Goal: Information Seeking & Learning: Learn about a topic

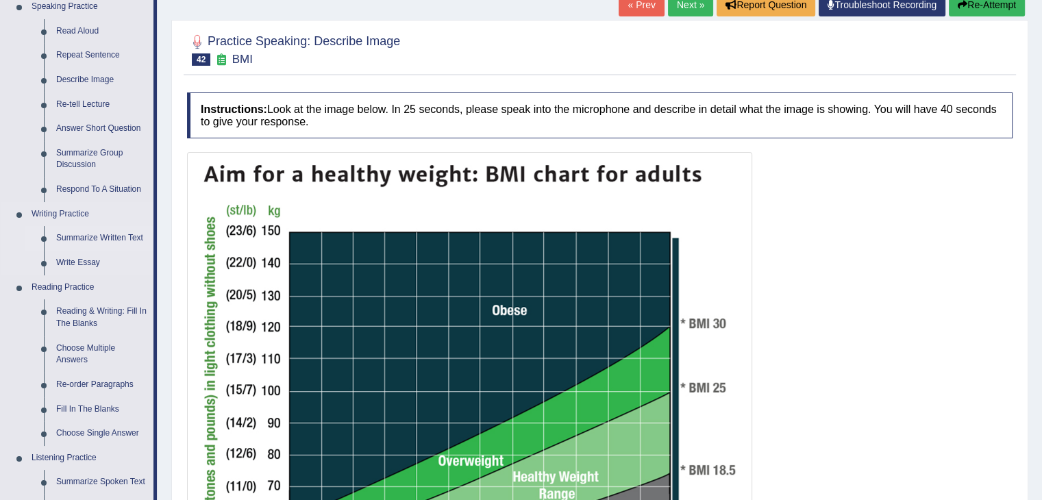
scroll to position [151, 0]
click at [86, 237] on link "Summarize Written Text" at bounding box center [101, 238] width 103 height 25
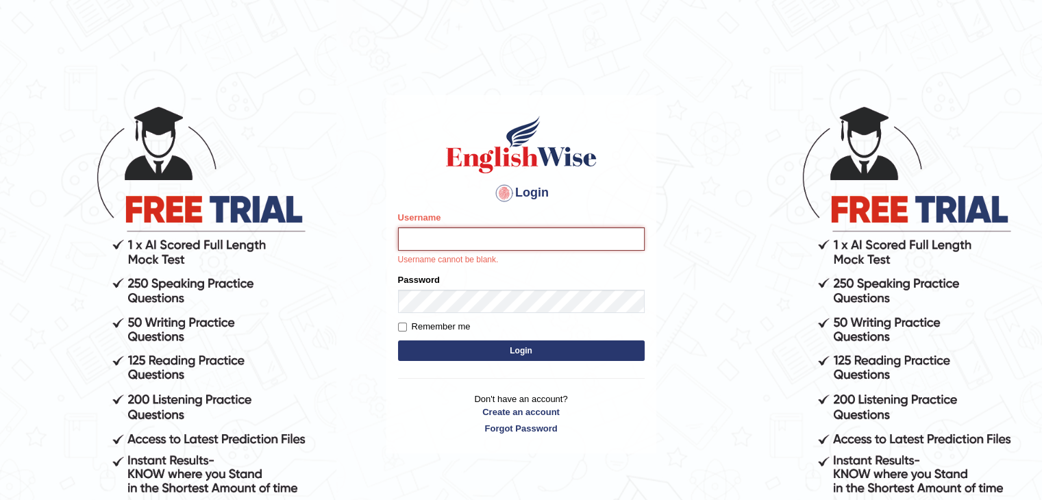
type input "Hasan_thapa"
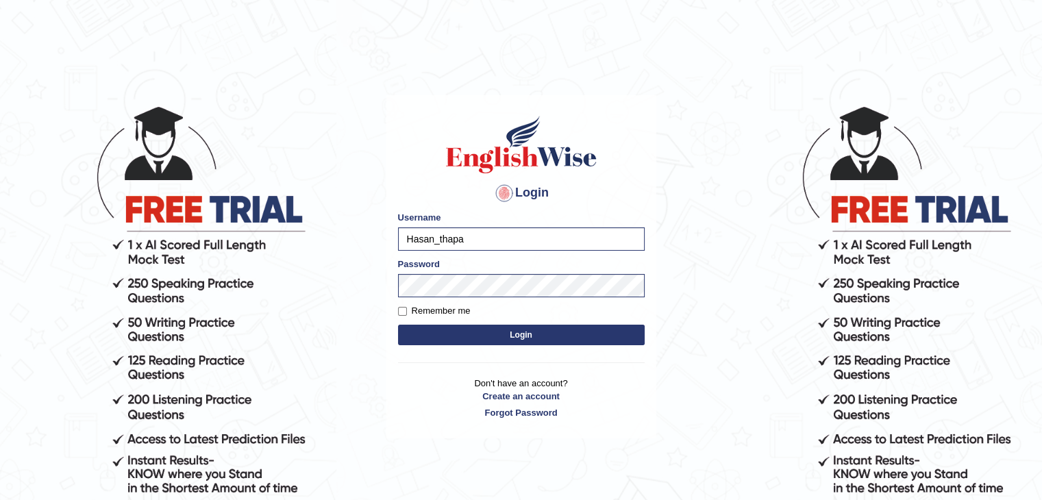
click at [523, 336] on button "Login" at bounding box center [521, 335] width 247 height 21
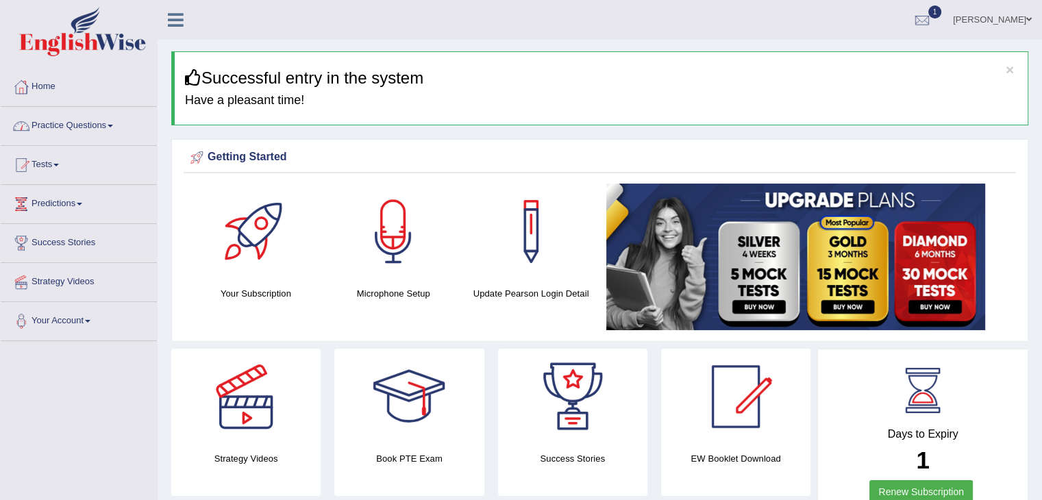
click at [75, 132] on link "Practice Questions" at bounding box center [79, 124] width 156 height 34
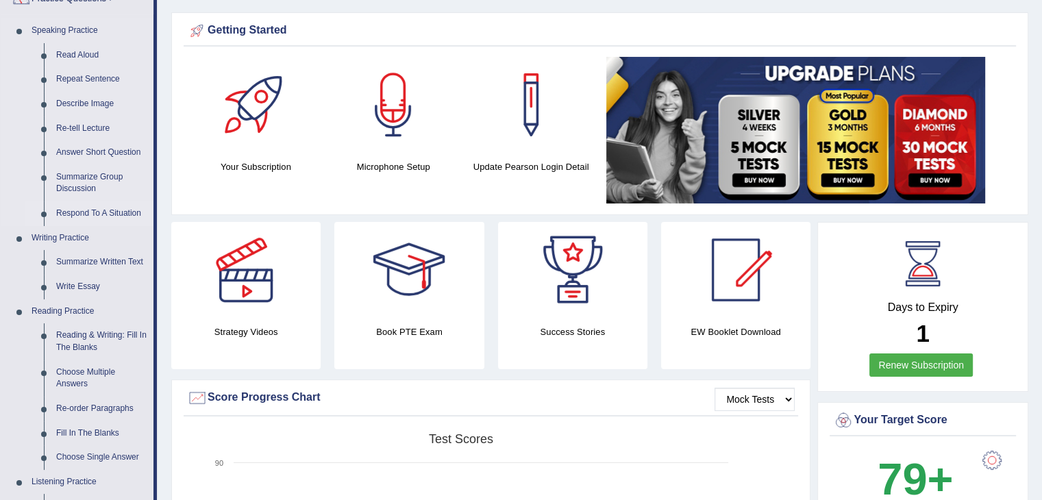
scroll to position [206, 0]
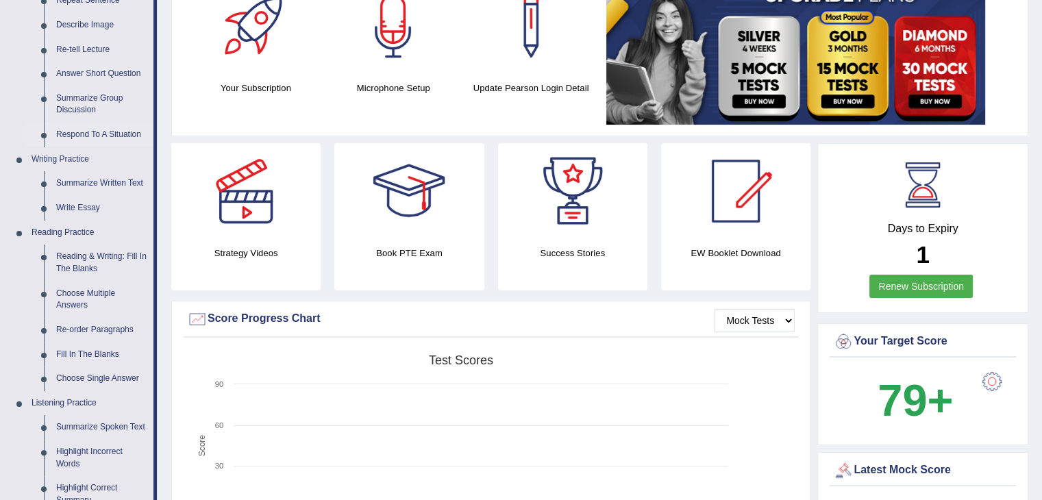
click at [113, 135] on link "Respond To A Situation" at bounding box center [101, 135] width 103 height 25
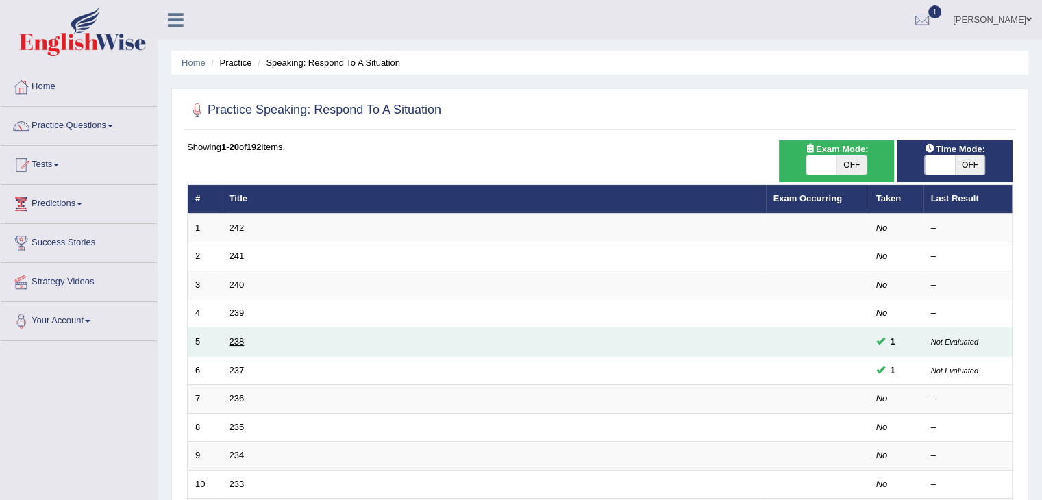
click at [240, 338] on link "238" at bounding box center [237, 341] width 15 height 10
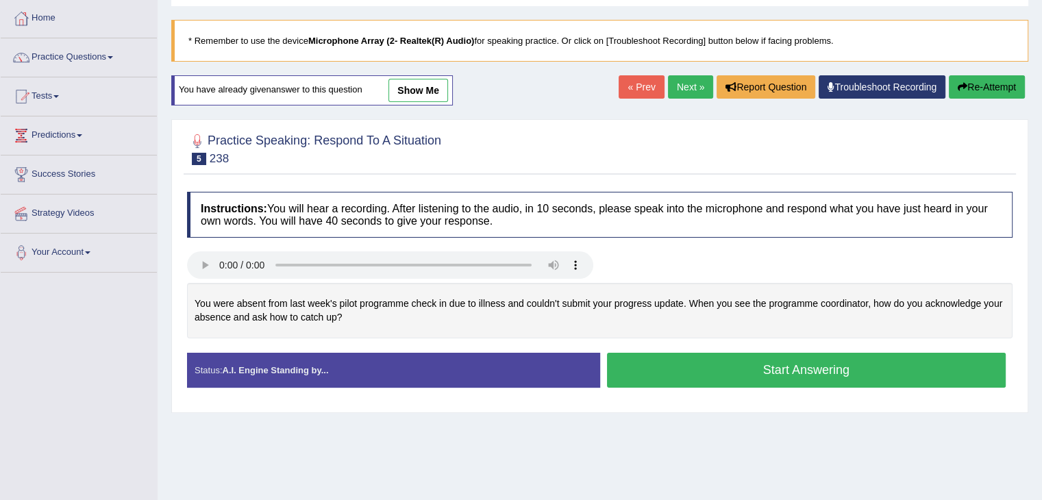
scroll to position [69, 0]
click at [431, 84] on link "show me" at bounding box center [418, 90] width 60 height 23
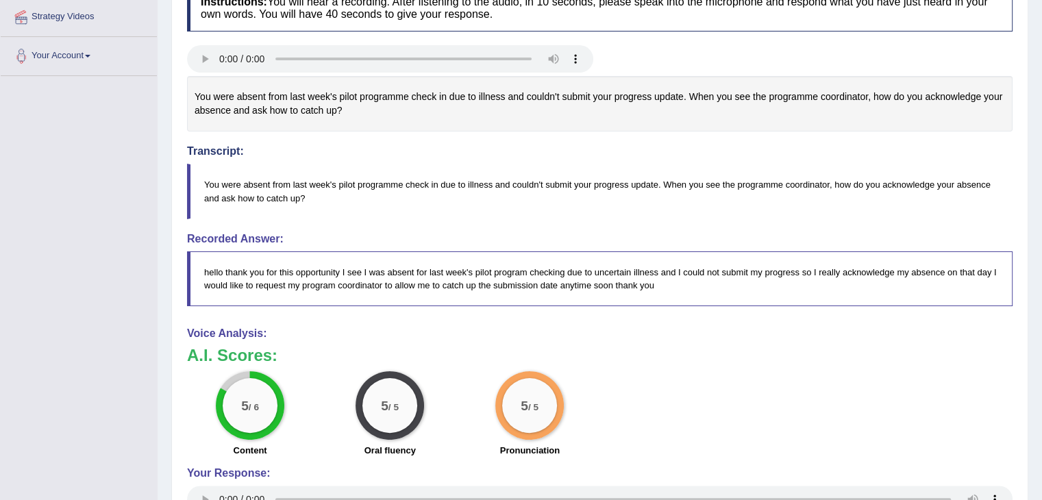
scroll to position [274, 0]
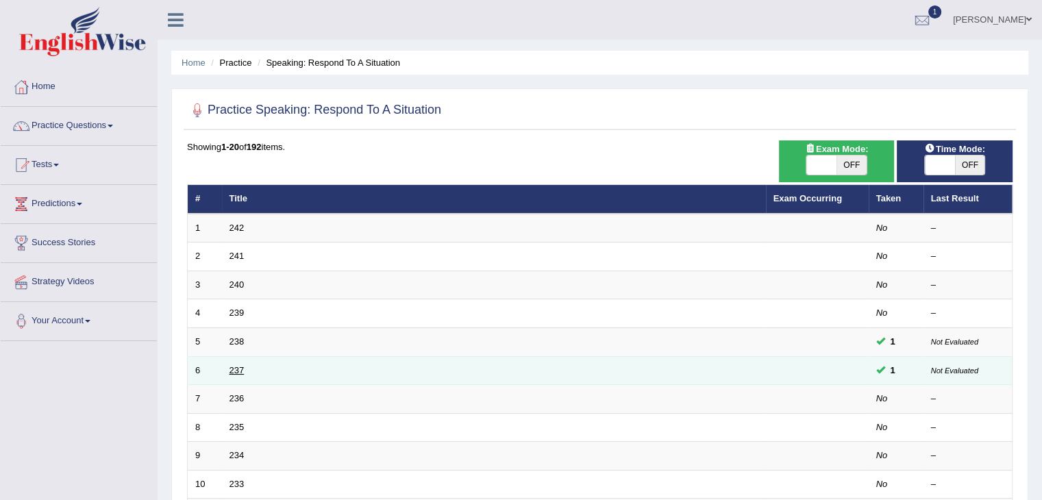
click at [240, 367] on link "237" at bounding box center [237, 370] width 15 height 10
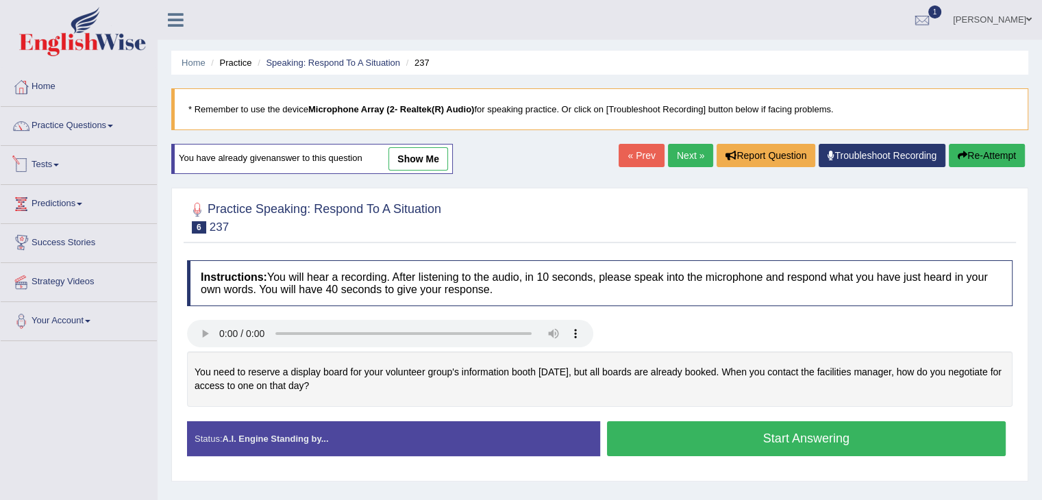
scroll to position [69, 0]
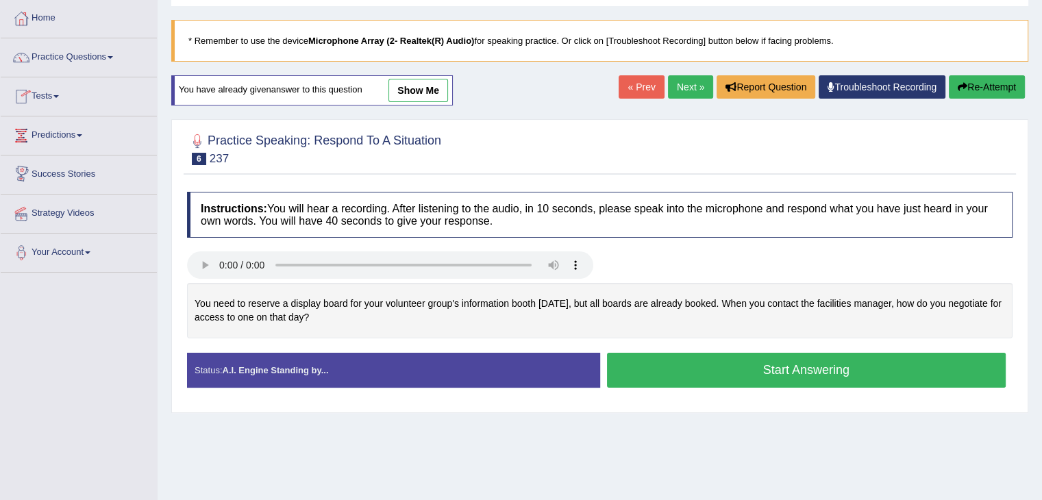
click at [438, 80] on link "show me" at bounding box center [418, 90] width 60 height 23
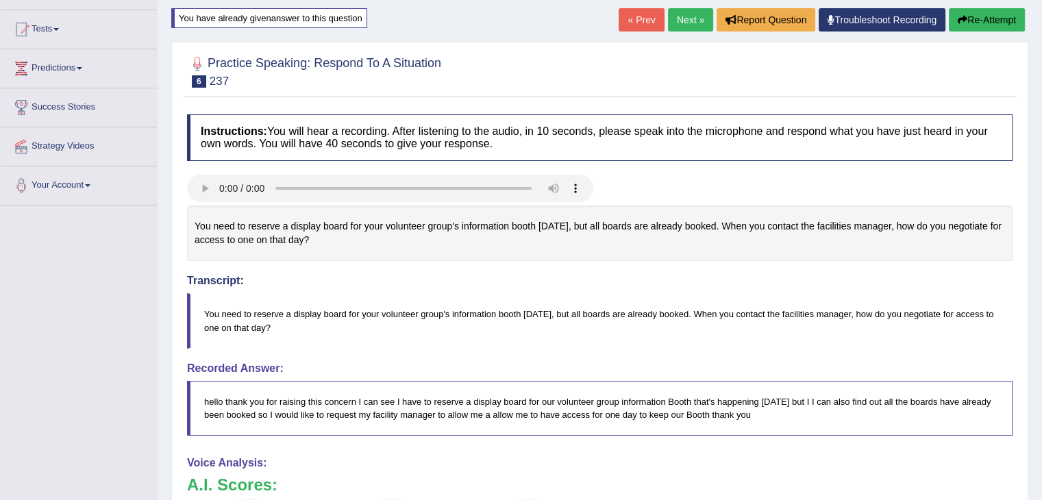
scroll to position [0, 0]
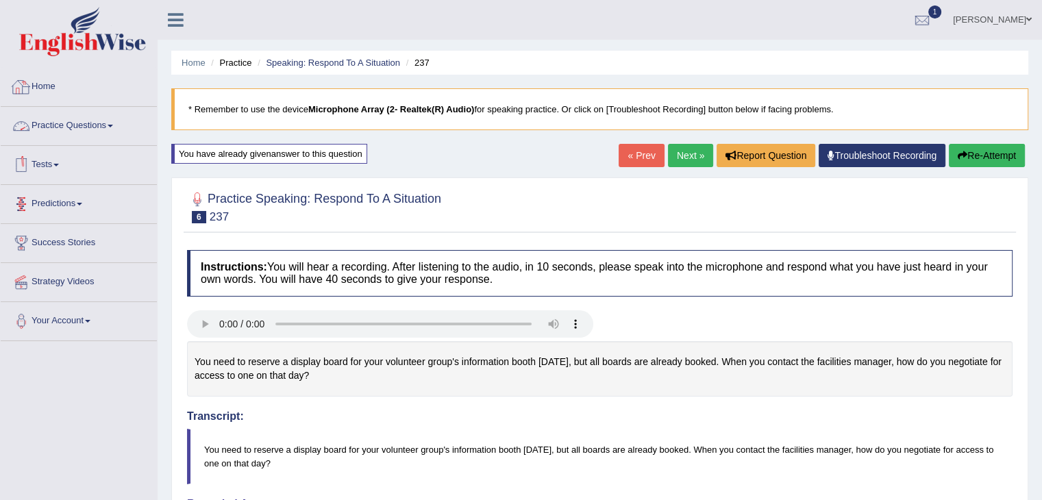
click at [49, 157] on link "Tests" at bounding box center [79, 163] width 156 height 34
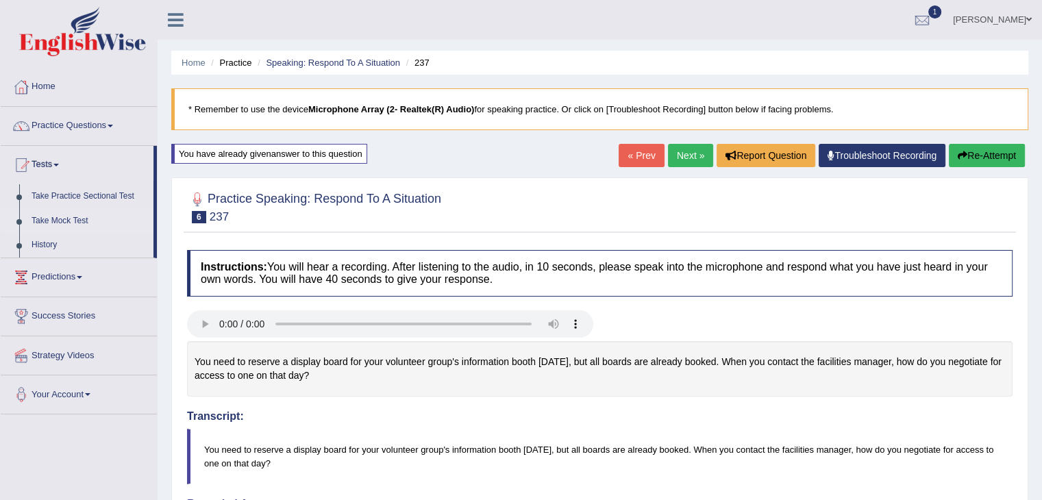
click at [64, 218] on link "Take Mock Test" at bounding box center [89, 221] width 128 height 25
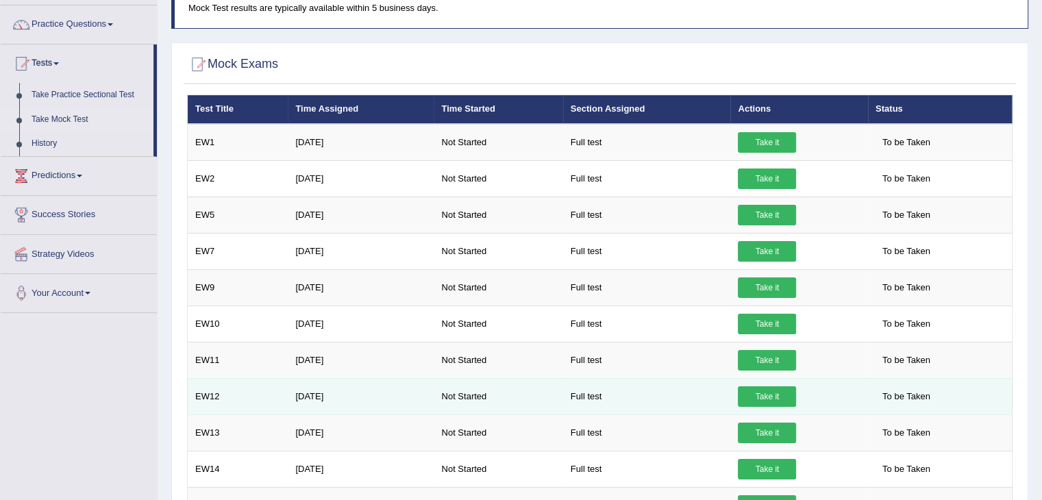
scroll to position [69, 0]
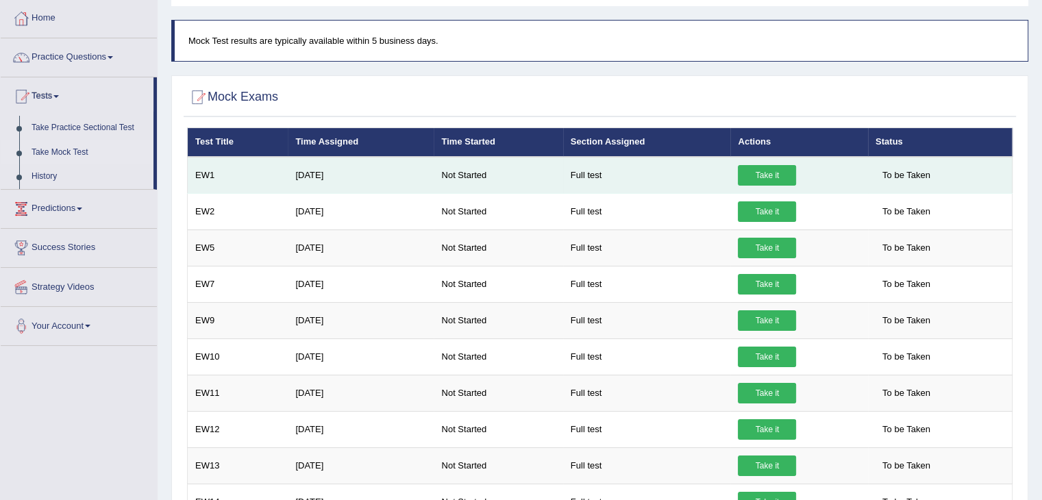
click at [751, 176] on link "Take it" at bounding box center [767, 175] width 58 height 21
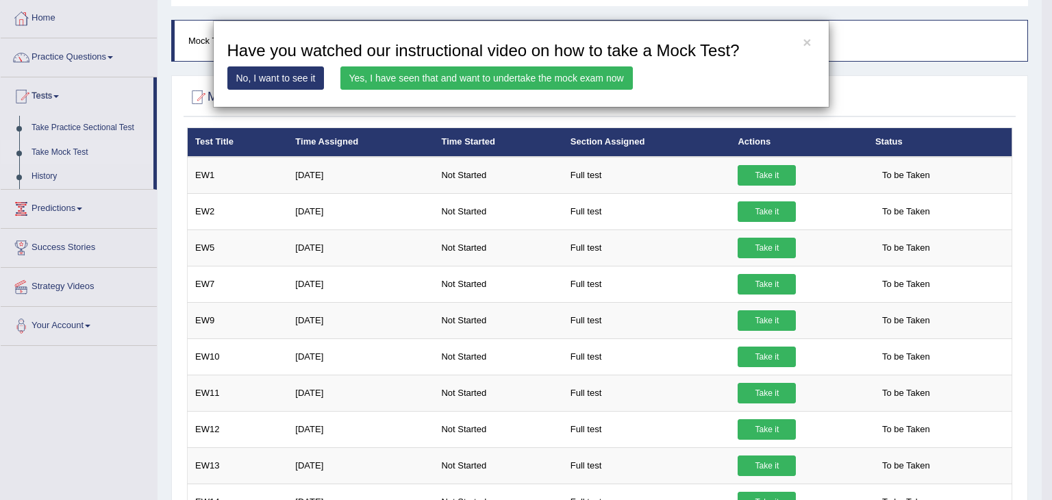
click at [256, 78] on link "No, I want to see it" at bounding box center [275, 77] width 97 height 23
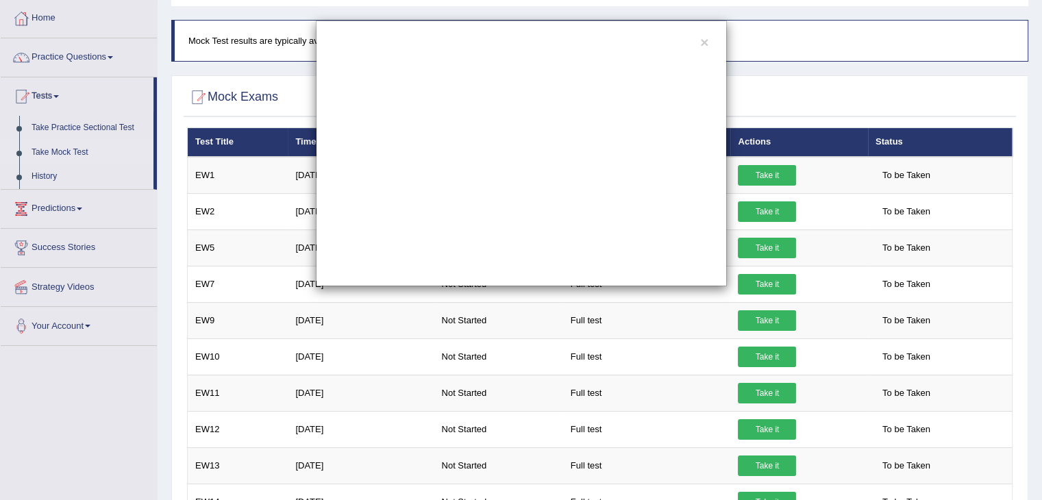
scroll to position [0, 0]
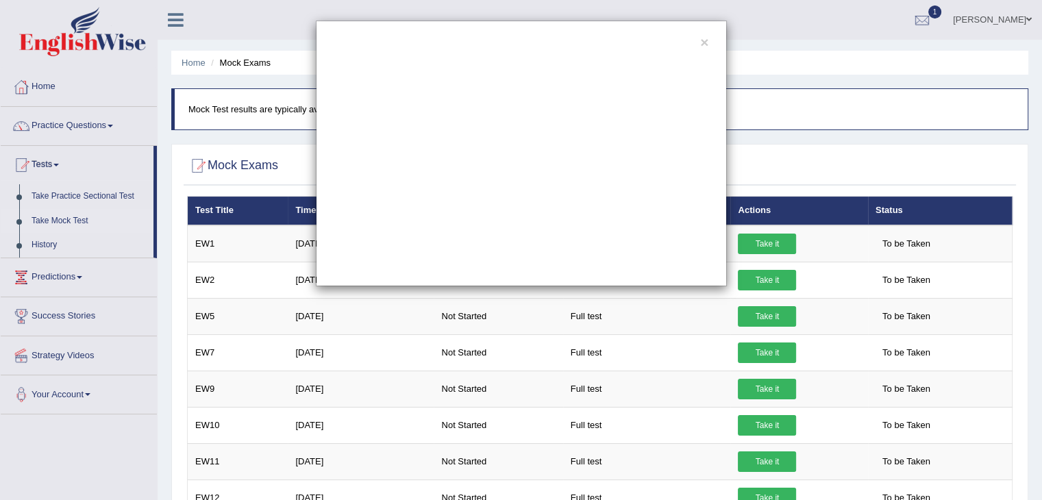
click at [709, 43] on div "×" at bounding box center [521, 154] width 411 height 266
click at [706, 42] on button "×" at bounding box center [704, 42] width 8 height 14
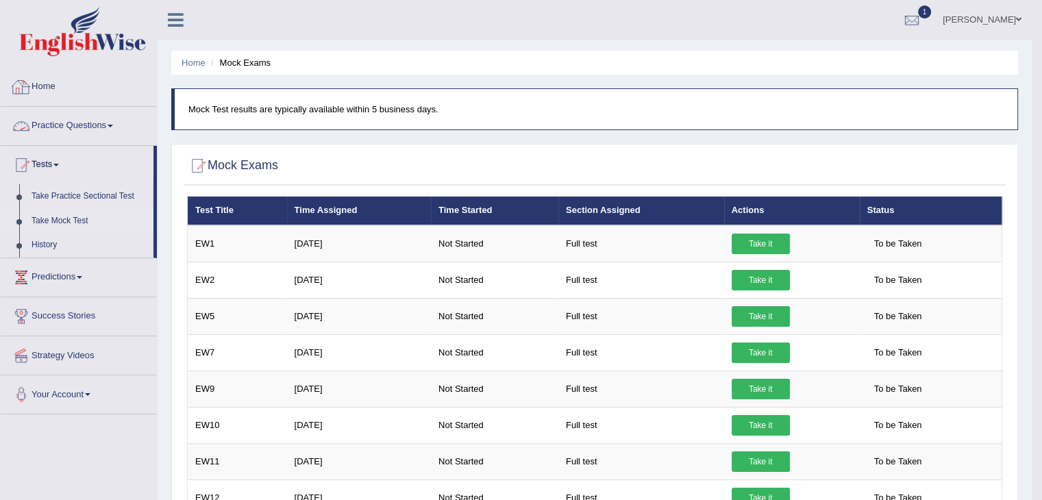
click at [88, 132] on link "Practice Questions" at bounding box center [79, 124] width 156 height 34
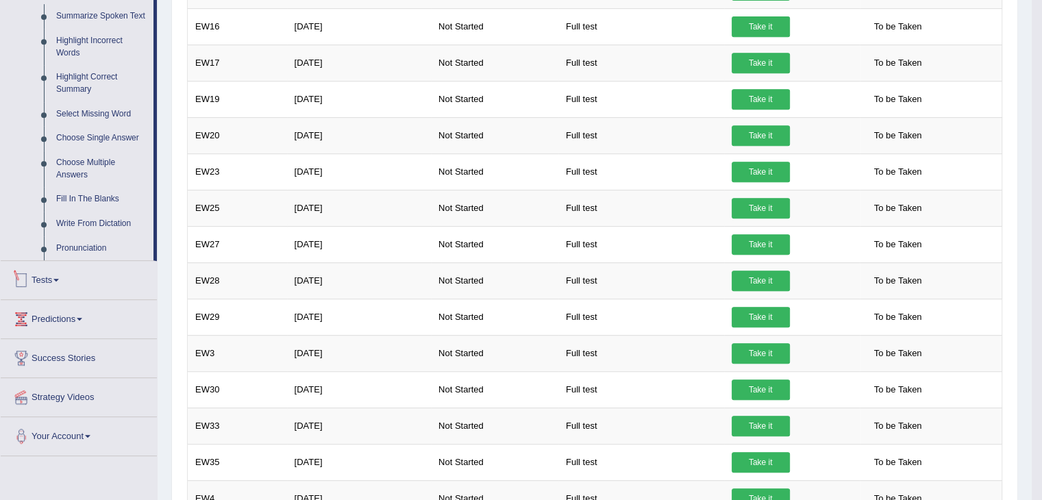
click at [54, 282] on link "Tests" at bounding box center [79, 278] width 156 height 34
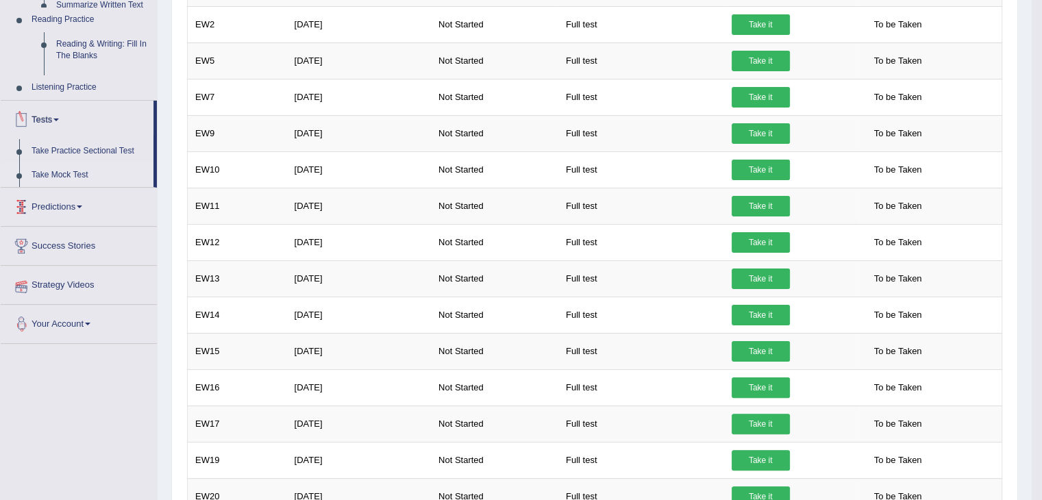
scroll to position [159, 0]
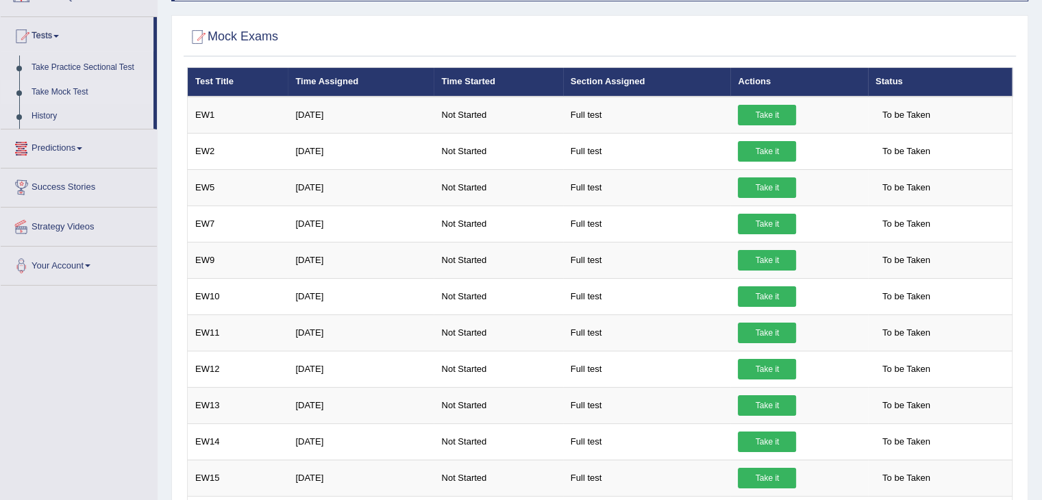
scroll to position [106, 0]
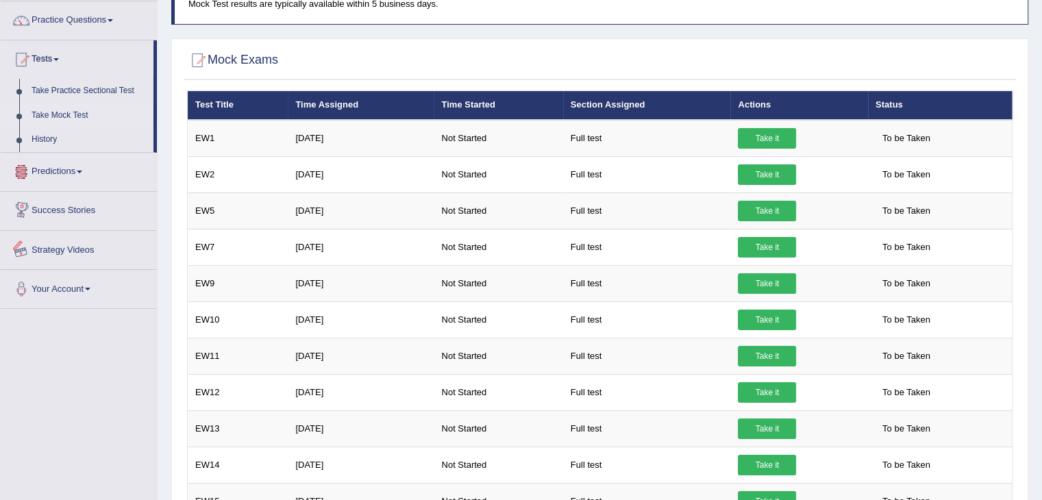
click at [52, 253] on link "Strategy Videos" at bounding box center [79, 248] width 156 height 34
